Goal: Find specific page/section: Find specific page/section

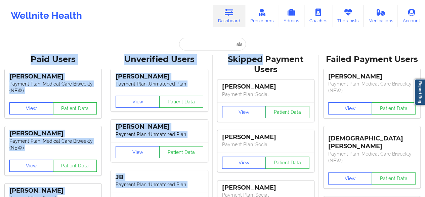
drag, startPoint x: 214, startPoint y: 50, endPoint x: 215, endPoint y: 45, distance: 5.5
click at [215, 45] on input "text" at bounding box center [212, 44] width 67 height 13
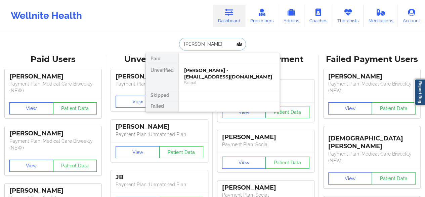
type input "[PERSON_NAME]"
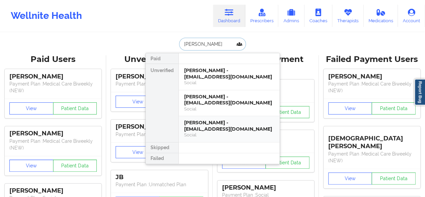
click at [229, 118] on div "[PERSON_NAME] - [EMAIL_ADDRESS][DOMAIN_NAME] Social" at bounding box center [229, 129] width 101 height 26
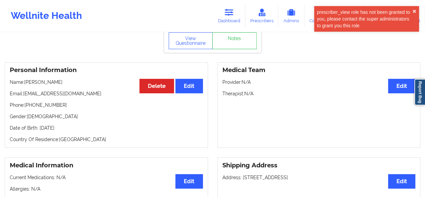
scroll to position [36, 0]
click at [53, 81] on p "Name: [PERSON_NAME]" at bounding box center [106, 81] width 193 height 7
drag, startPoint x: 53, startPoint y: 81, endPoint x: 36, endPoint y: 80, distance: 17.2
click at [36, 80] on p "Name: [PERSON_NAME]" at bounding box center [106, 81] width 193 height 7
copy p "[PERSON_NAME]"
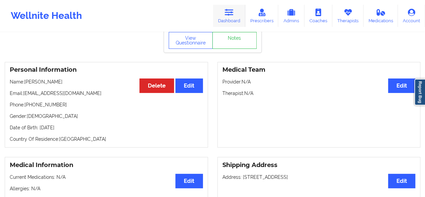
click at [235, 11] on link "Dashboard" at bounding box center [229, 16] width 32 height 22
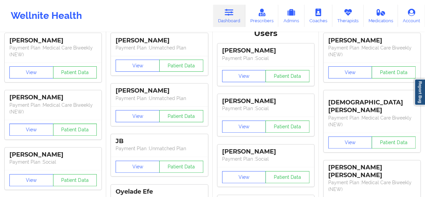
click at [225, 9] on link "Dashboard" at bounding box center [229, 16] width 32 height 22
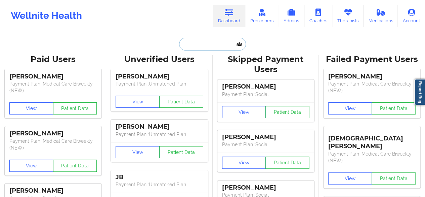
click at [218, 41] on input "text" at bounding box center [212, 44] width 67 height 13
paste input "[PERSON_NAME]"
type input "[PERSON_NAME]"
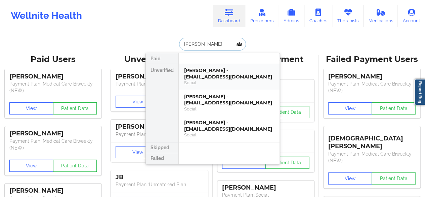
click at [218, 76] on div "[PERSON_NAME] - [EMAIL_ADDRESS][DOMAIN_NAME]" at bounding box center [229, 73] width 90 height 12
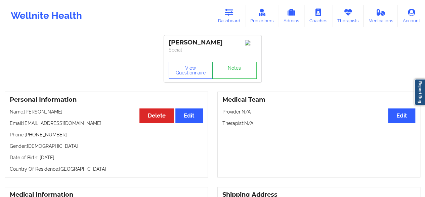
click at [56, 115] on p "Name: [PERSON_NAME]" at bounding box center [106, 111] width 193 height 7
drag, startPoint x: 56, startPoint y: 116, endPoint x: 42, endPoint y: 115, distance: 13.8
click at [42, 115] on p "Name: [PERSON_NAME]" at bounding box center [106, 111] width 193 height 7
copy p "[PERSON_NAME]"
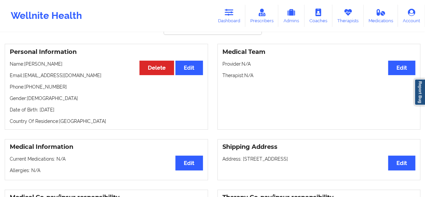
scroll to position [47, 0]
